Goal: Complete application form

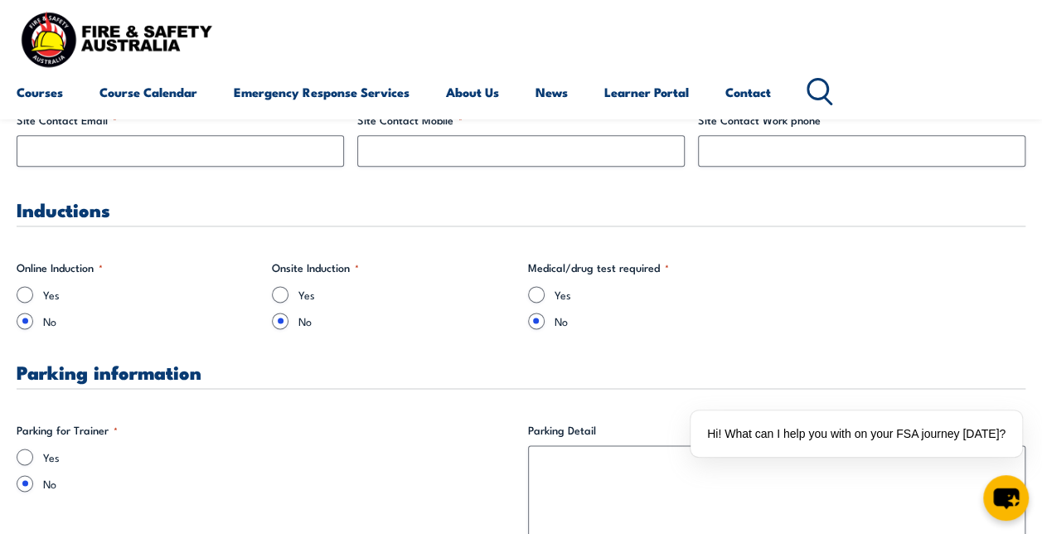
scroll to position [966, 0]
click at [281, 290] on input "Yes" at bounding box center [280, 293] width 17 height 17
radio input "true"
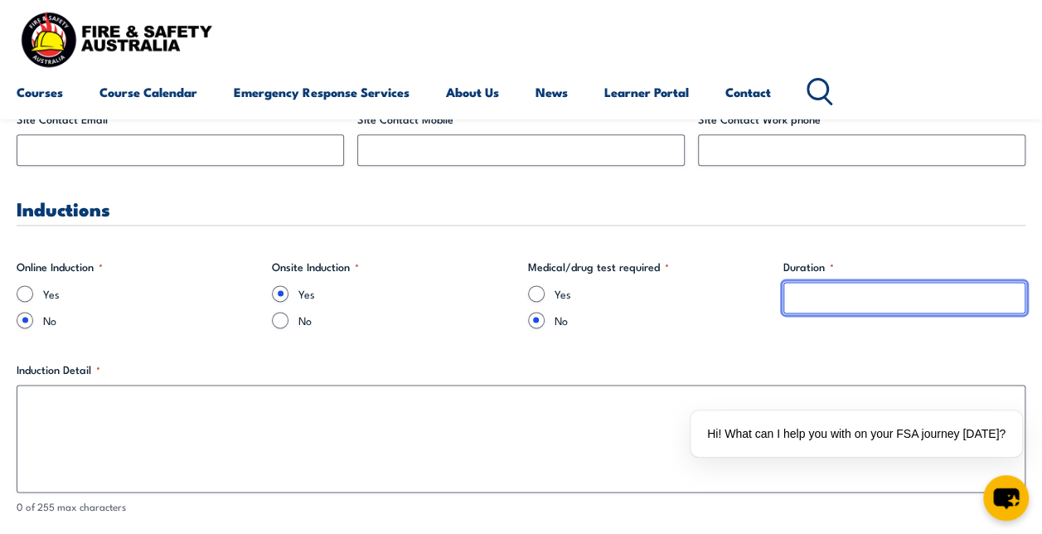
click at [801, 302] on input "Duration *" at bounding box center [904, 297] width 242 height 31
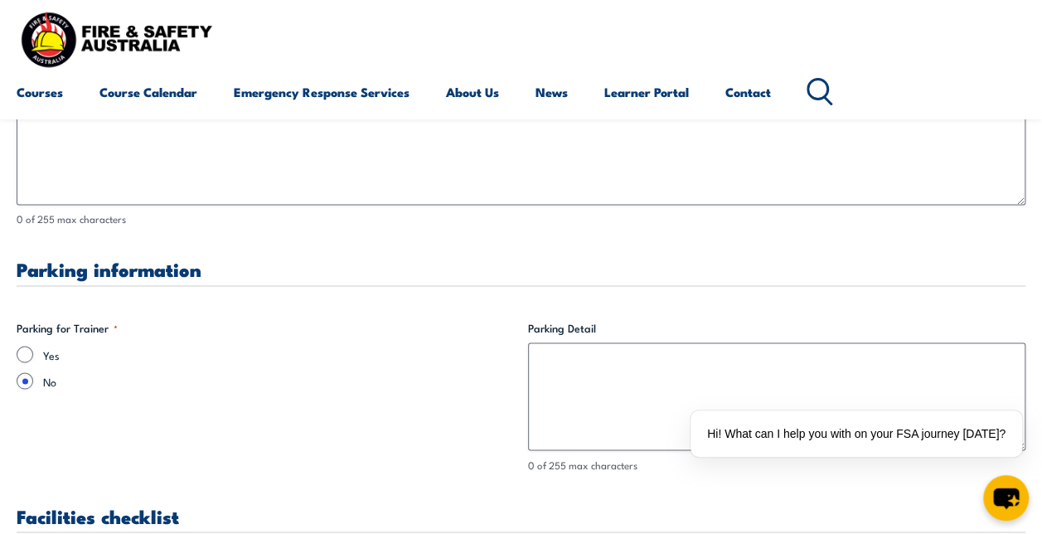
scroll to position [1256, 0]
type input "5 minutes"
click at [46, 344] on label "Yes" at bounding box center [279, 352] width 472 height 17
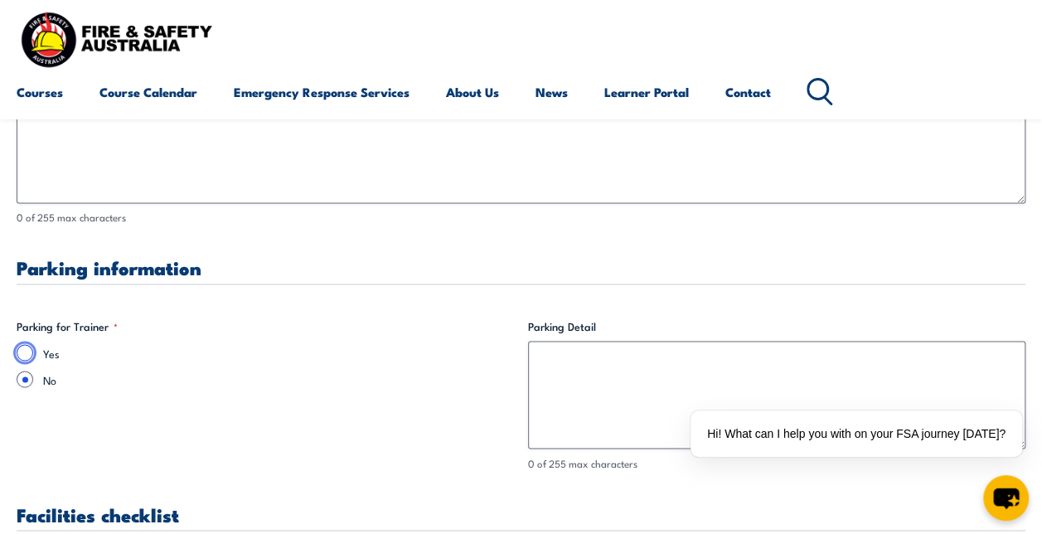
click at [33, 344] on input "Yes" at bounding box center [25, 352] width 17 height 17
radio input "true"
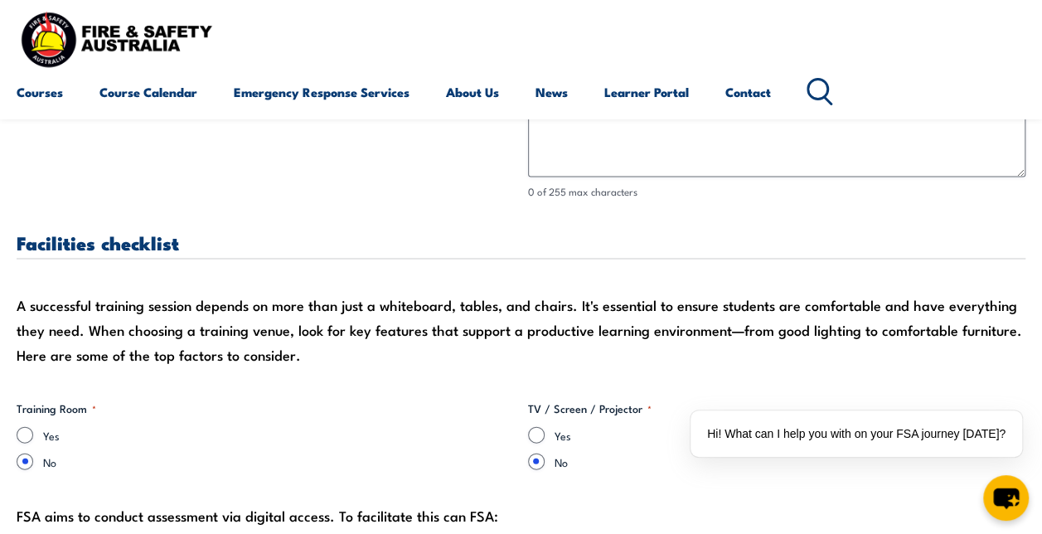
scroll to position [1528, 0]
click at [40, 428] on div "Yes" at bounding box center [266, 433] width 498 height 17
click at [33, 428] on div "Yes" at bounding box center [266, 433] width 498 height 17
click at [533, 436] on input "Yes" at bounding box center [536, 433] width 17 height 17
radio input "true"
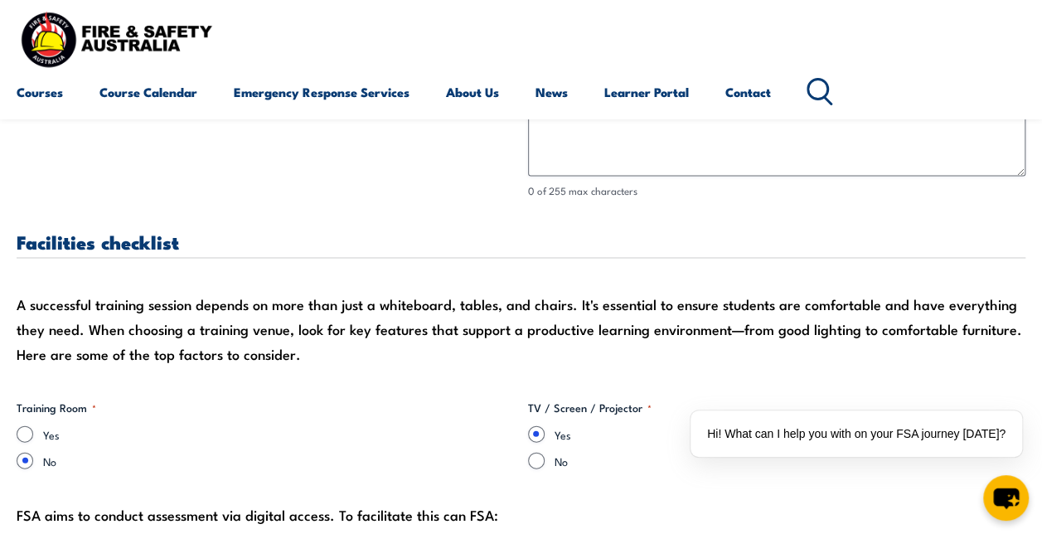
click at [35, 428] on div "Yes" at bounding box center [266, 433] width 498 height 17
click at [27, 431] on input "Yes" at bounding box center [25, 433] width 17 height 17
radio input "true"
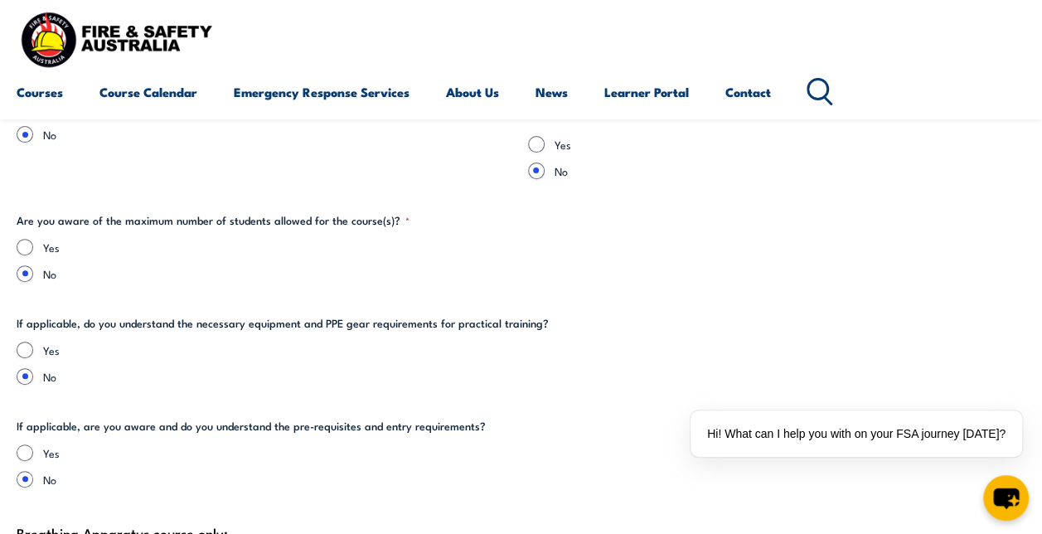
scroll to position [3338, 0]
